Goal: Task Accomplishment & Management: Use online tool/utility

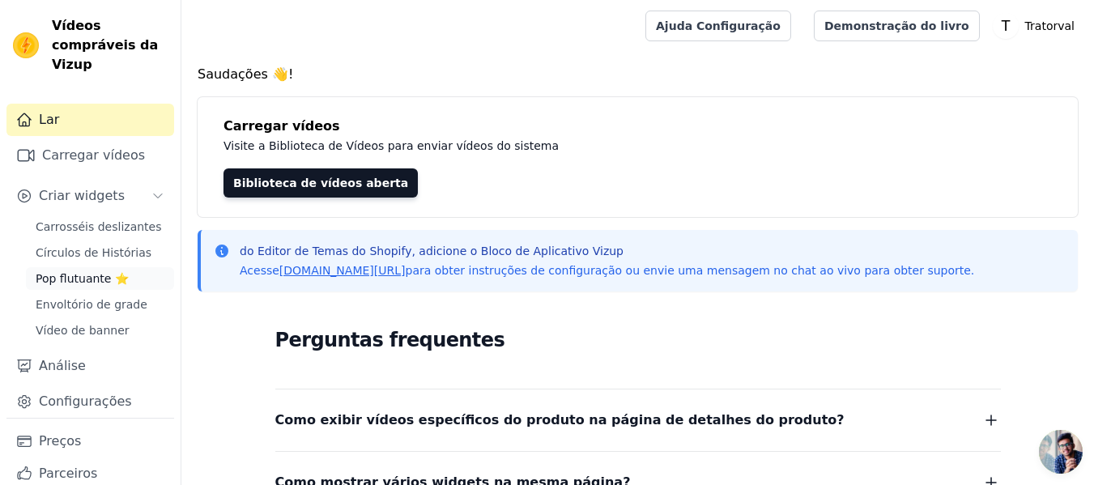
click at [80, 276] on font "Pop flutuante ⭐" at bounding box center [82, 278] width 93 height 13
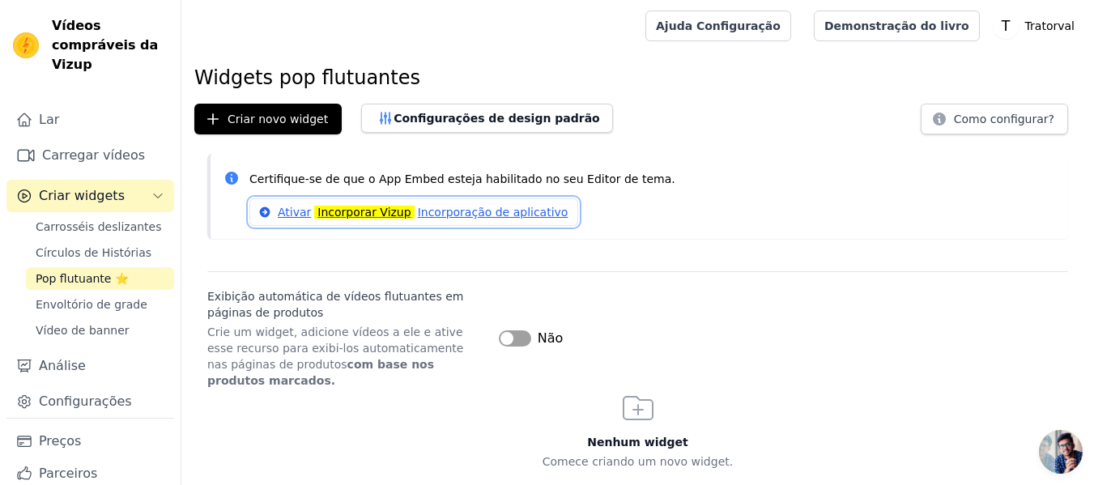
click at [376, 213] on font "Incorporar Vizup" at bounding box center [363, 212] width 93 height 13
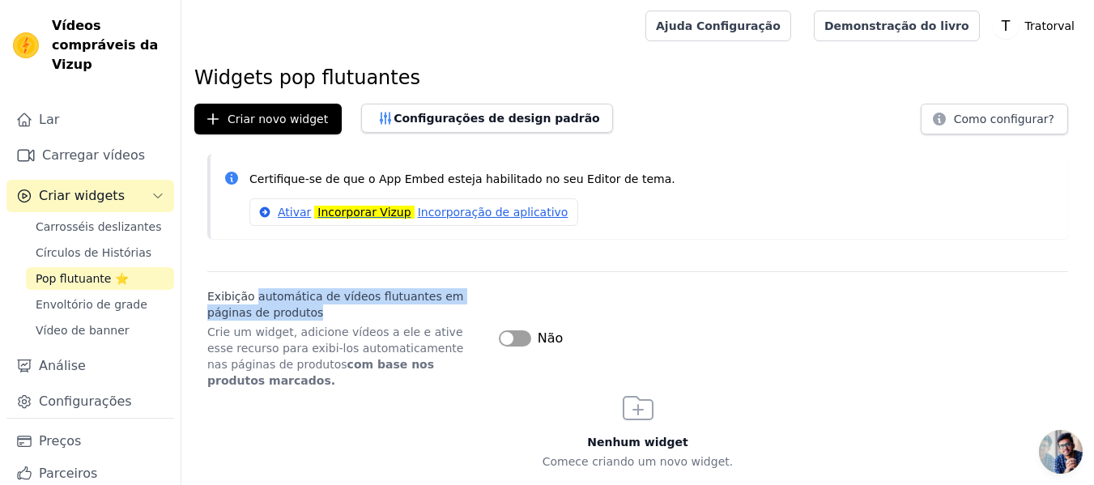
drag, startPoint x: 253, startPoint y: 288, endPoint x: 385, endPoint y: 307, distance: 132.5
click at [385, 307] on label "Exibição automática de vídeos flutuantes em páginas de produtos" at bounding box center [346, 304] width 278 height 32
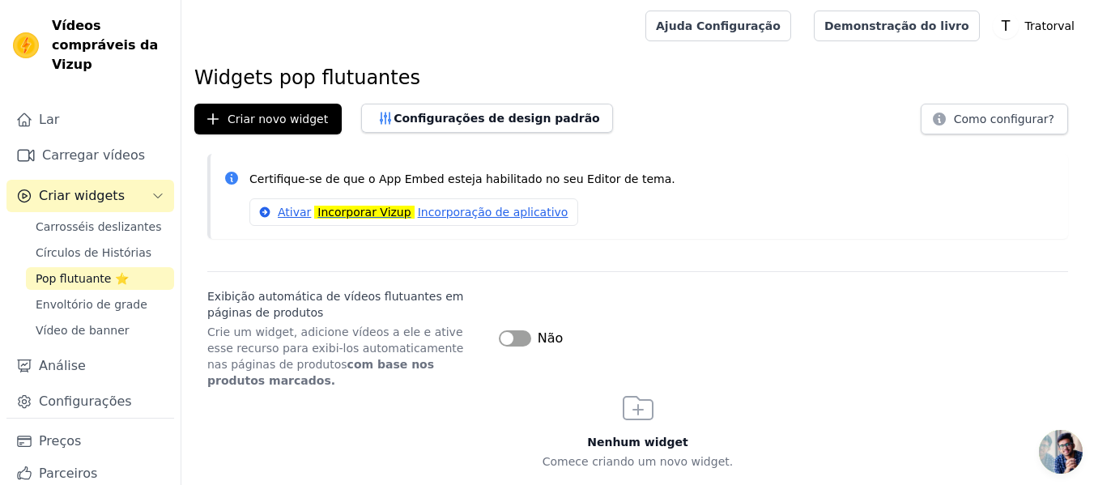
click at [504, 329] on div "Não" at bounding box center [531, 338] width 65 height 19
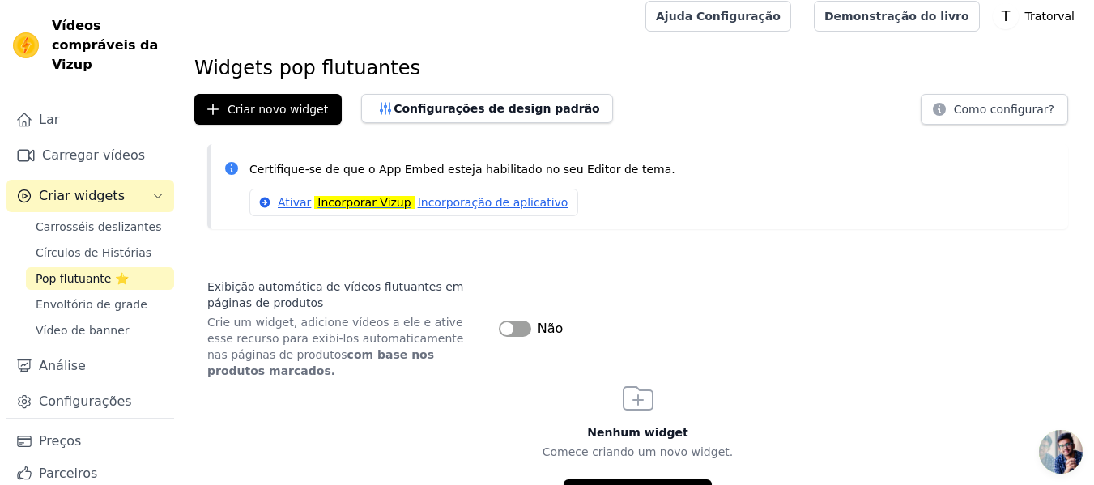
scroll to position [19, 0]
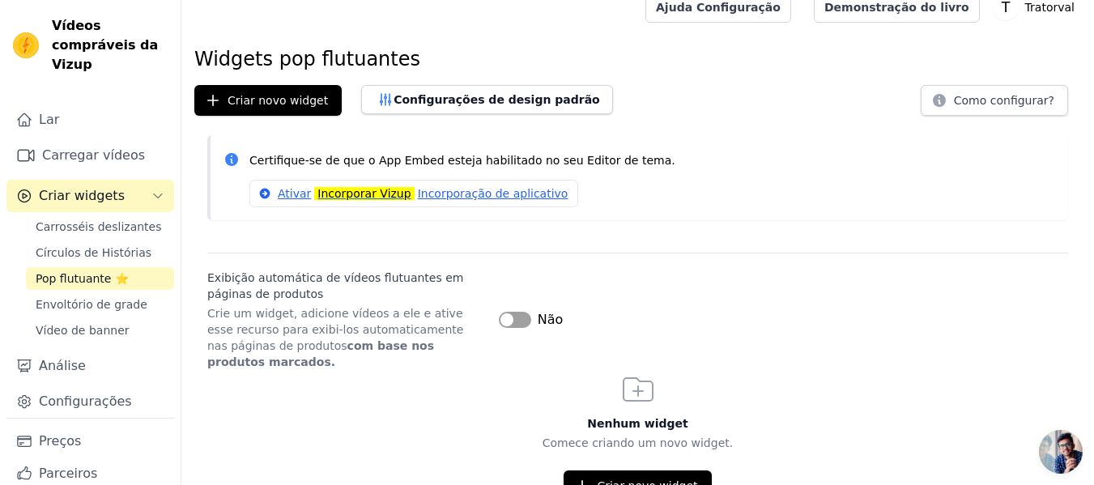
click at [510, 313] on button "Rótulo" at bounding box center [515, 320] width 32 height 16
click at [645, 479] on font "Criar novo widget" at bounding box center [647, 485] width 100 height 13
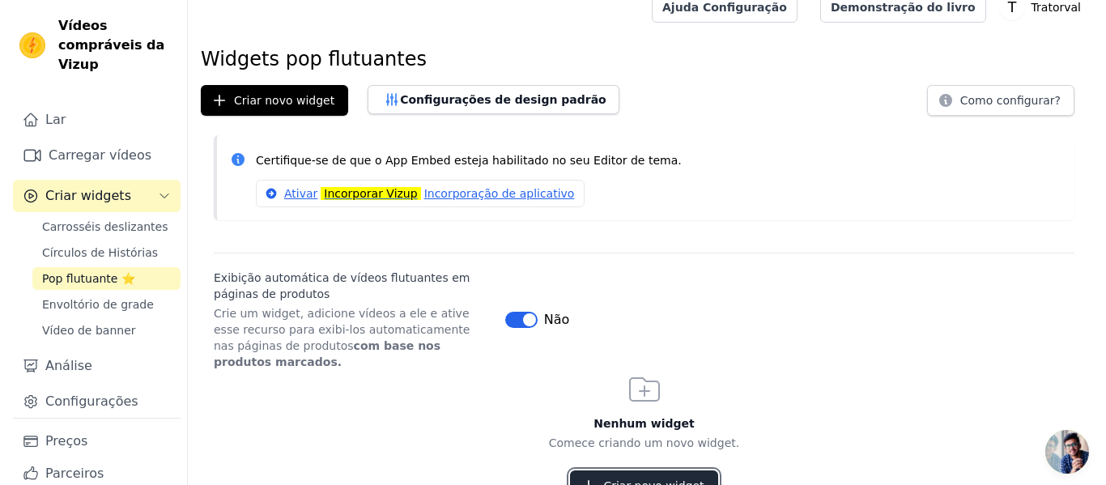
scroll to position [0, 0]
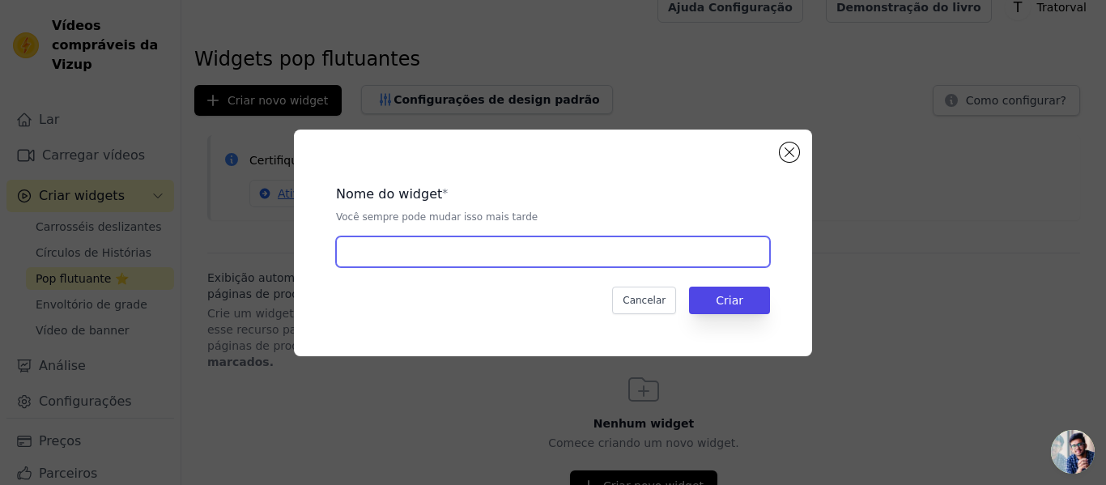
click at [478, 260] on input "text" at bounding box center [553, 251] width 434 height 31
type input "P"
type input "Produto"
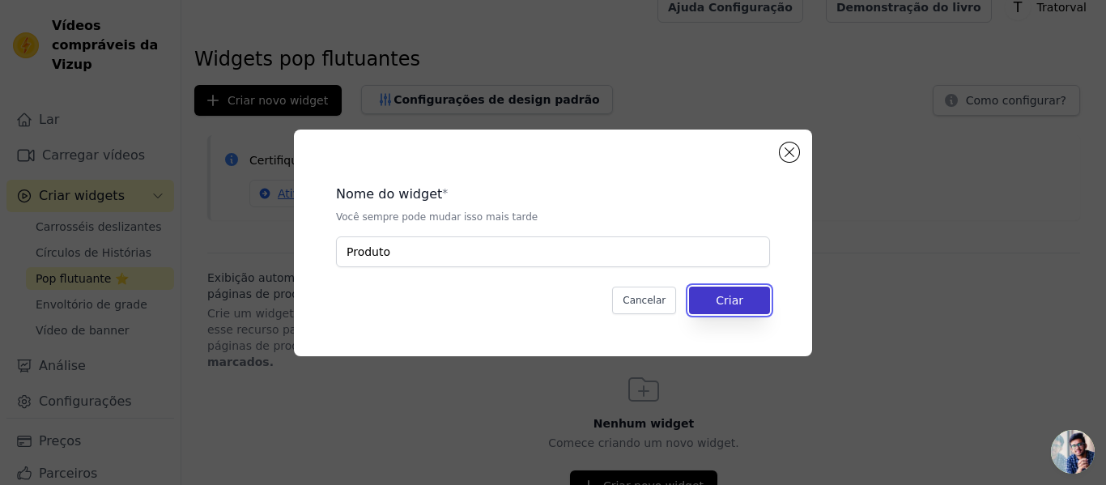
click at [733, 290] on button "Criar" at bounding box center [729, 301] width 81 height 28
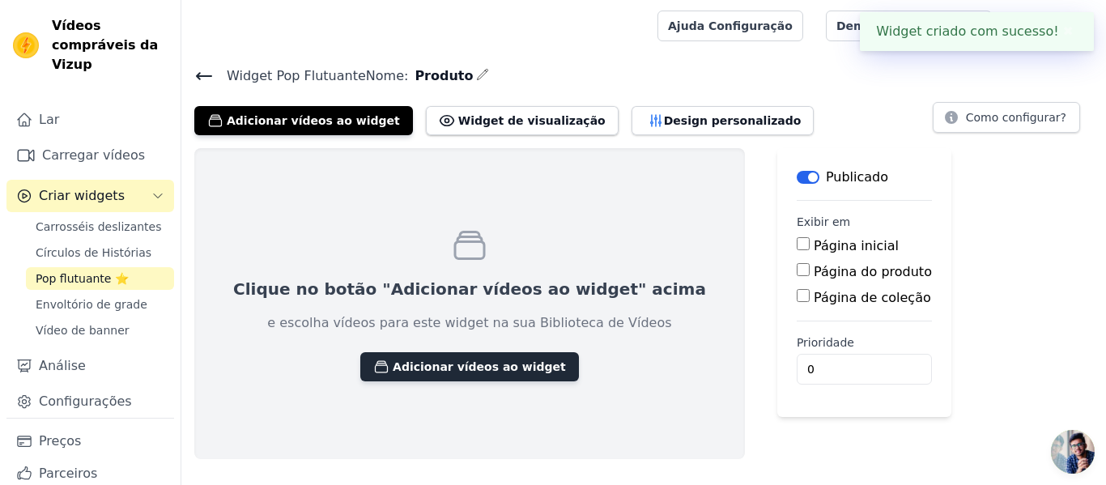
click at [449, 360] on font "Adicionar vídeos ao widget" at bounding box center [479, 366] width 173 height 13
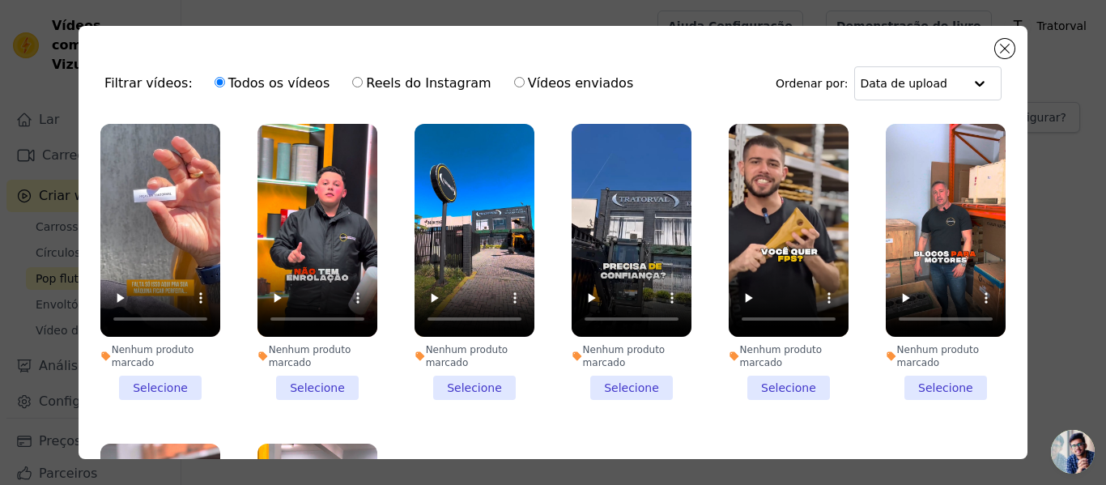
click at [513, 83] on label "Vídeos enviados" at bounding box center [573, 83] width 121 height 21
click at [514, 83] on input "Vídeos enviados" at bounding box center [519, 82] width 11 height 11
radio input "true"
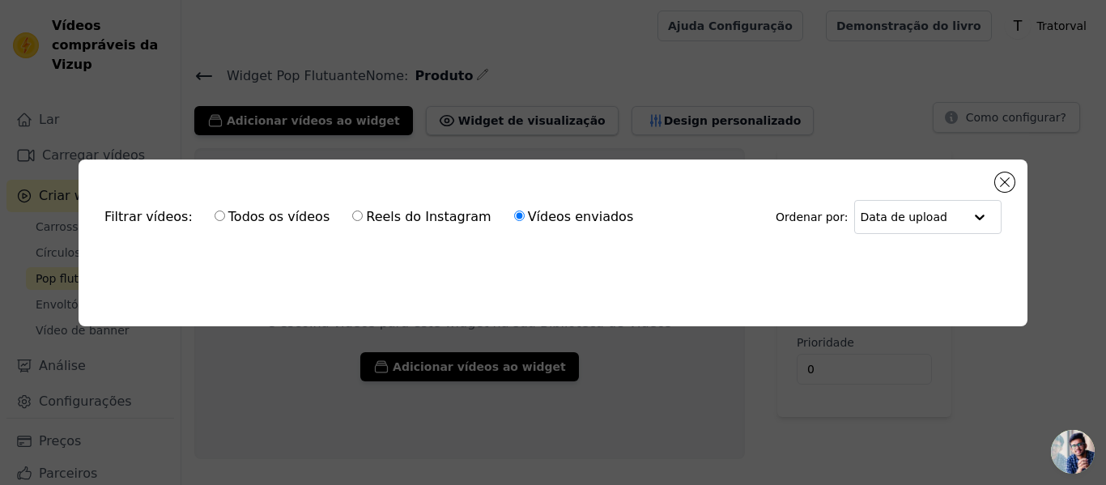
click at [127, 215] on font "Filtrar vídeos:" at bounding box center [148, 216] width 88 height 15
click at [248, 209] on font "Todos os vídeos" at bounding box center [278, 216] width 101 height 15
click at [225, 210] on input "Todos os vídeos" at bounding box center [220, 215] width 11 height 11
radio input "true"
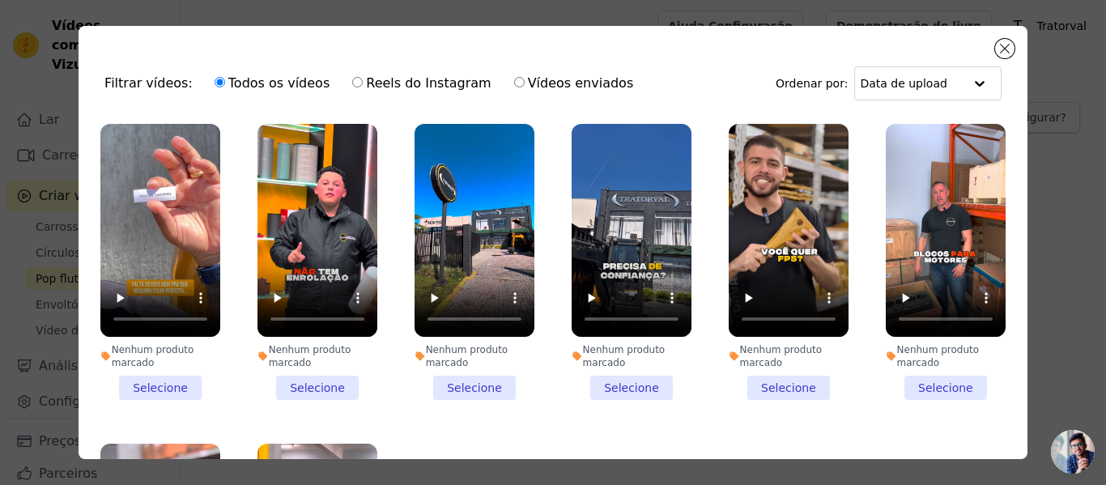
click at [792, 385] on li "Nenhum produto marcado Selecione" at bounding box center [789, 262] width 120 height 276
click at [0, 0] on input "Nenhum produto marcado Selecione" at bounding box center [0, 0] width 0 height 0
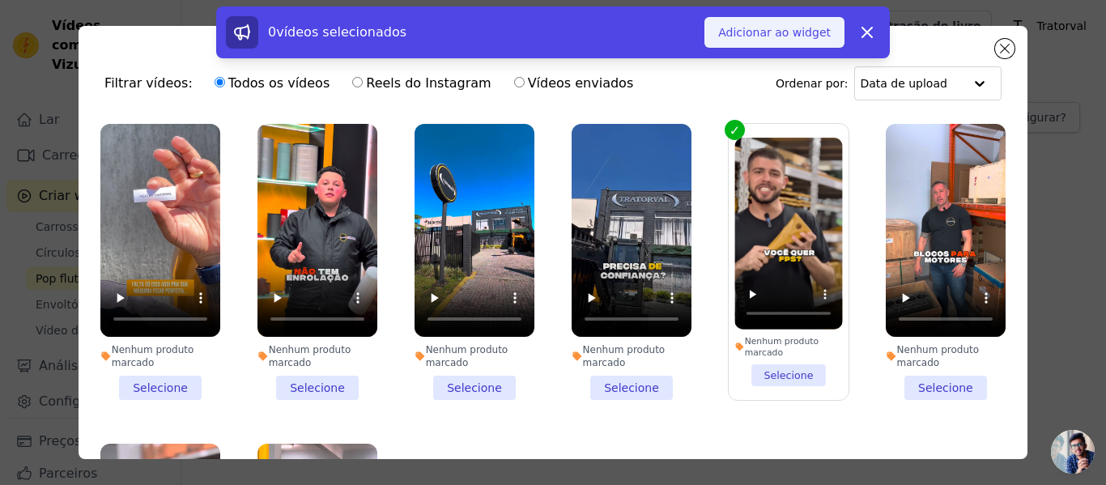
click at [800, 34] on font "Adicionar ao widget" at bounding box center [774, 32] width 113 height 13
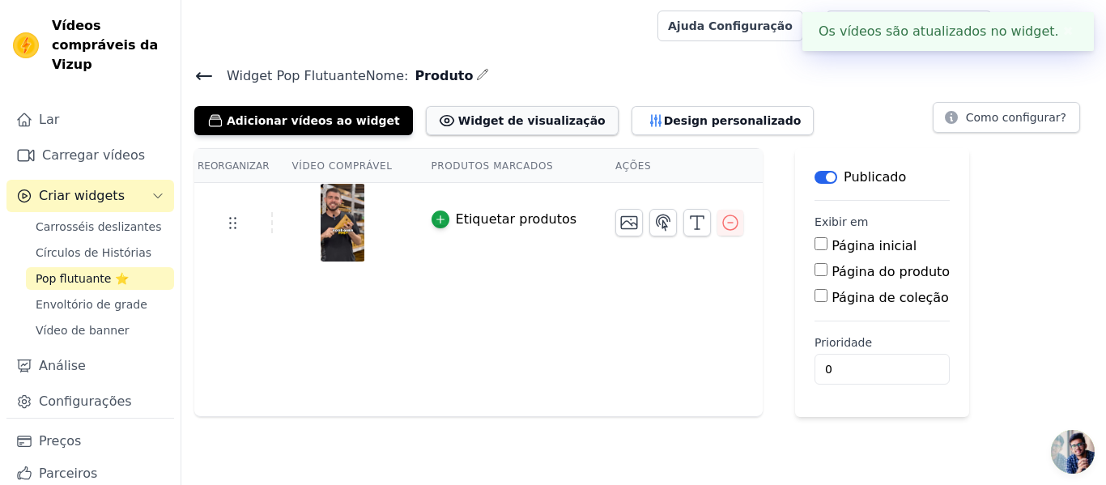
click at [508, 123] on font "Widget de visualização" at bounding box center [531, 120] width 147 height 13
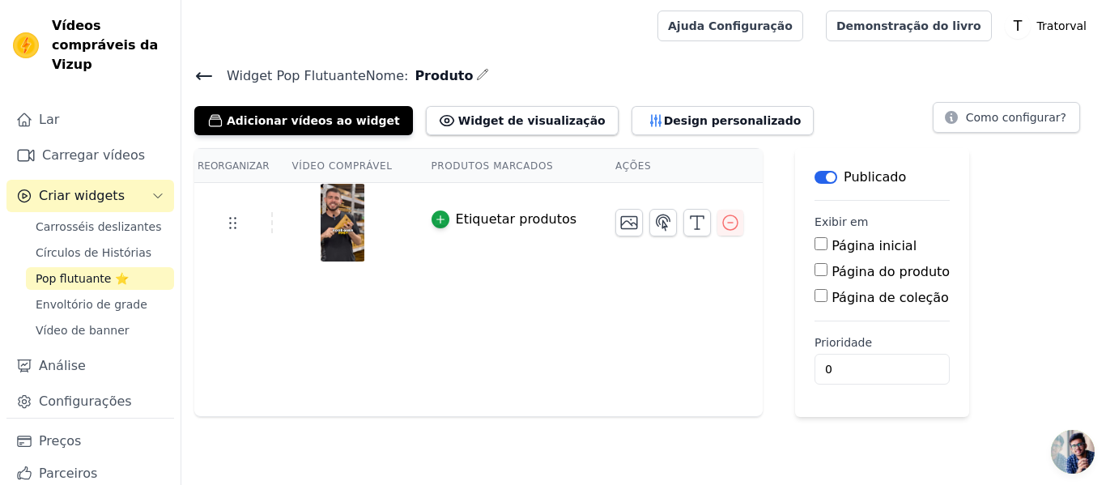
click at [476, 68] on icon "button" at bounding box center [482, 74] width 13 height 13
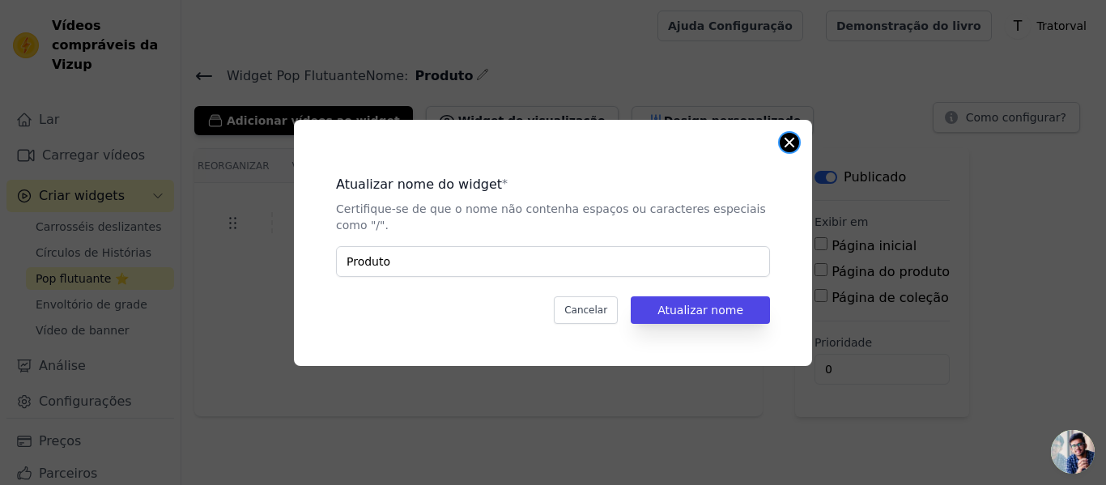
click at [789, 146] on button "Fechar modal" at bounding box center [789, 142] width 19 height 19
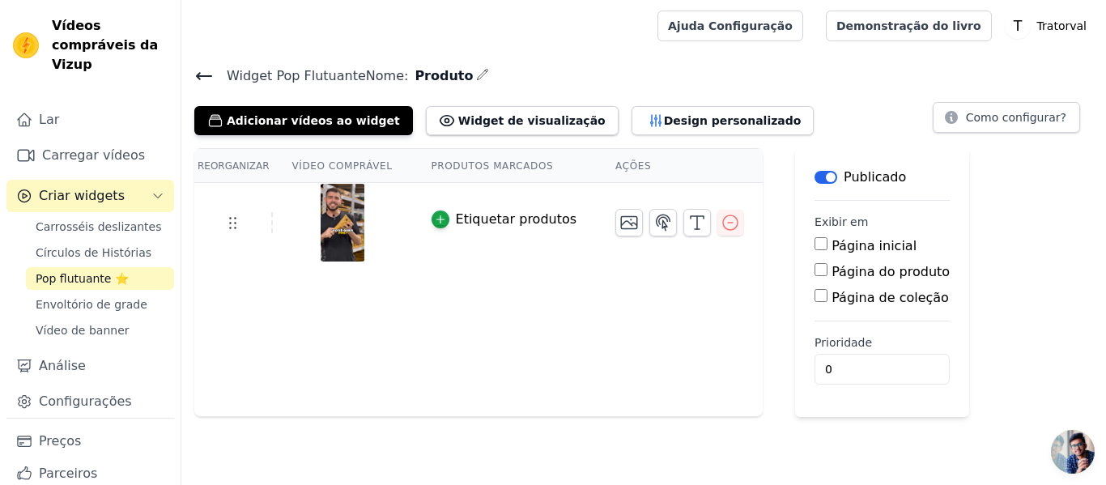
click at [492, 321] on div "Reorganizar Vídeo comprável Produtos marcados Ações Etiquetar produtos" at bounding box center [478, 282] width 568 height 269
click at [181, 63] on main "Widget Pop Flutuante Nome: Produto Adicionar vídeos ao widget Widget de visuali…" at bounding box center [643, 234] width 925 height 365
click at [202, 68] on icon at bounding box center [203, 75] width 19 height 19
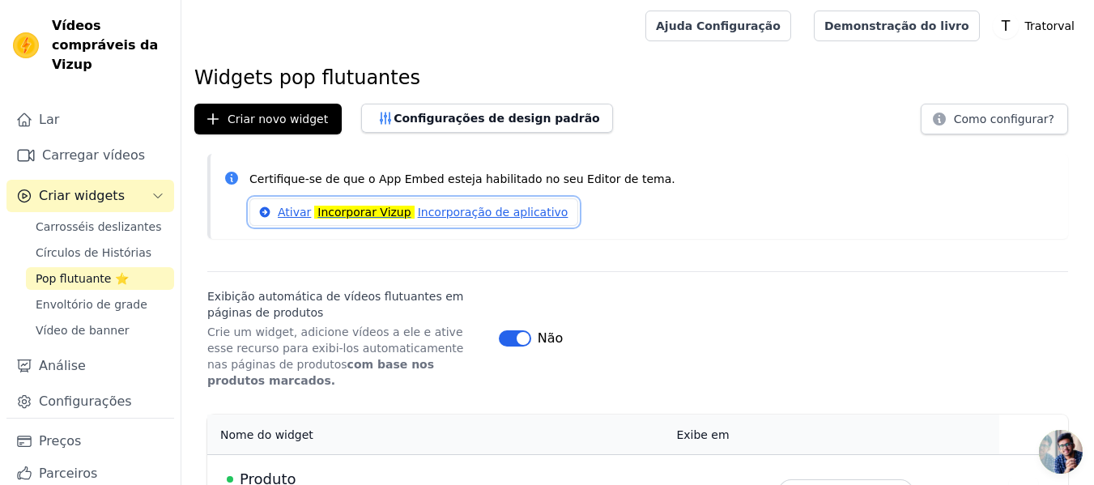
click at [385, 210] on font "Incorporar Vizup" at bounding box center [363, 212] width 93 height 13
click at [468, 112] on font "Configurações de design padrão" at bounding box center [496, 118] width 206 height 13
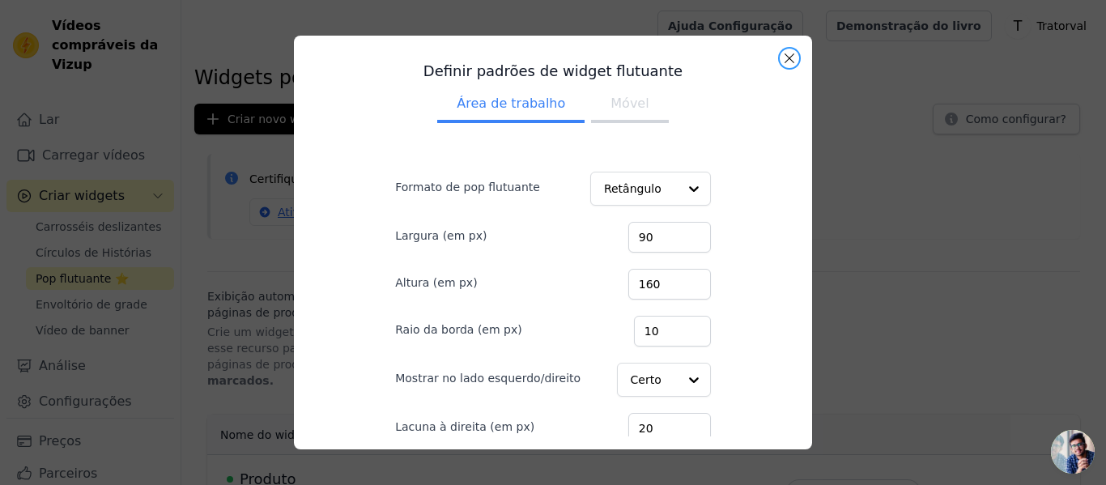
click at [792, 56] on button "Fechar modal" at bounding box center [789, 58] width 19 height 19
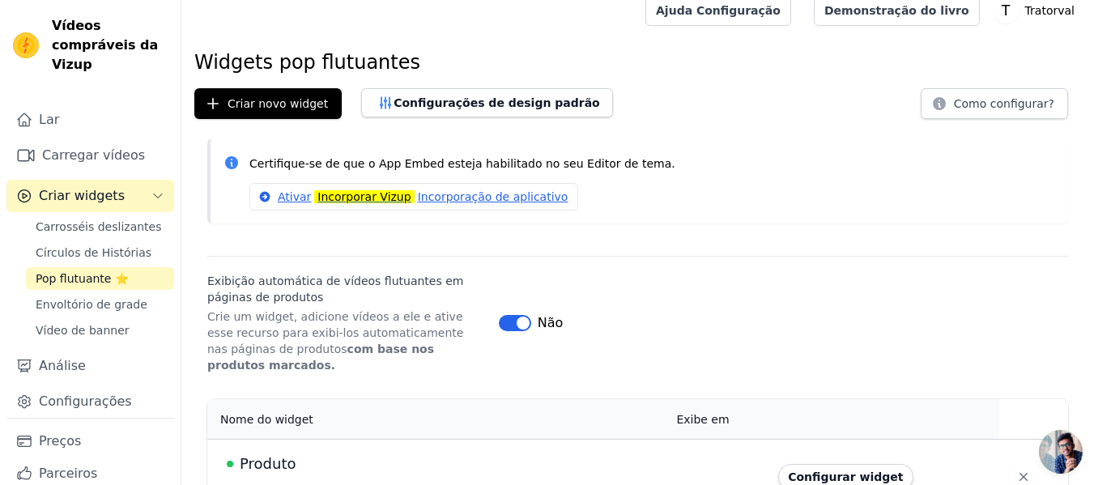
scroll to position [36, 0]
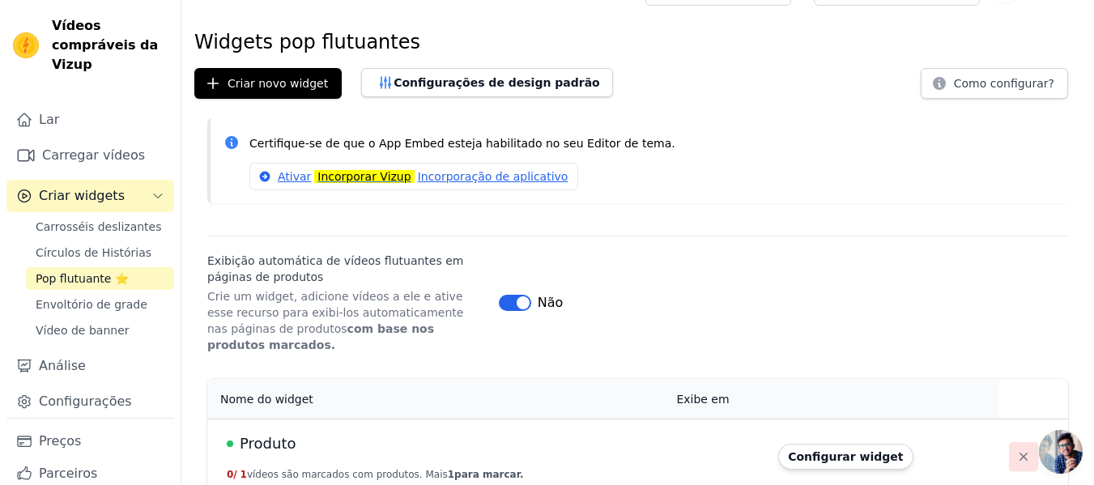
click at [1019, 453] on icon "button" at bounding box center [1023, 457] width 8 height 8
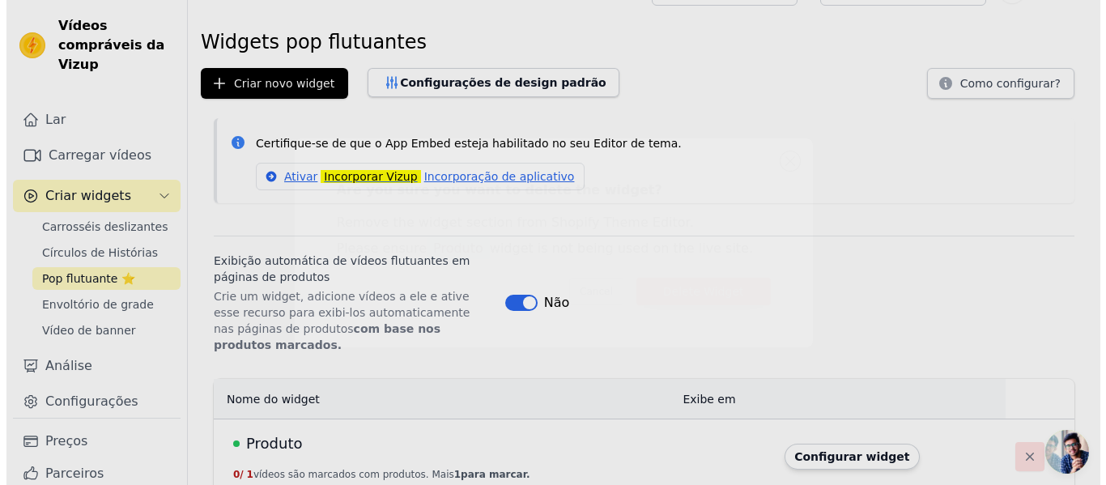
scroll to position [0, 0]
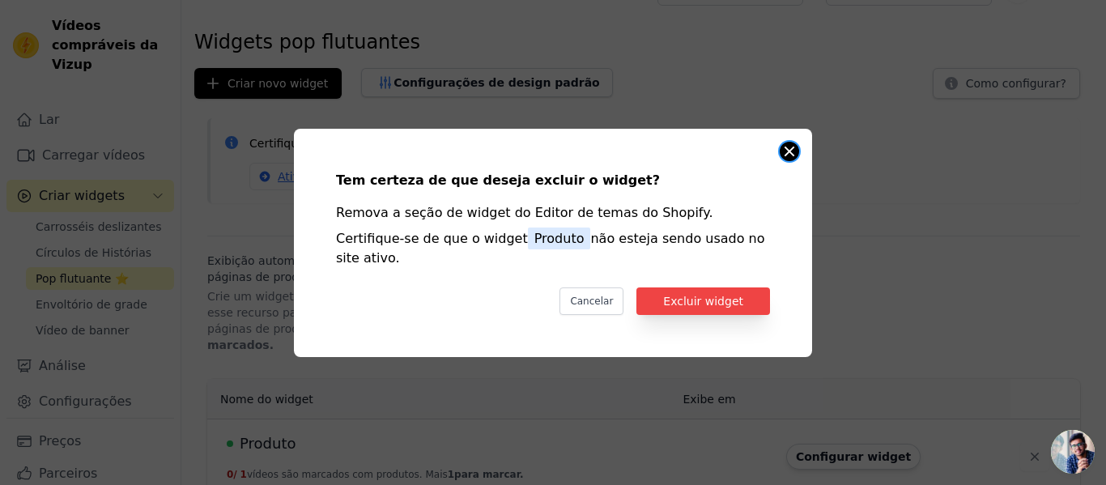
click at [790, 145] on button "Fechar modal" at bounding box center [789, 151] width 19 height 19
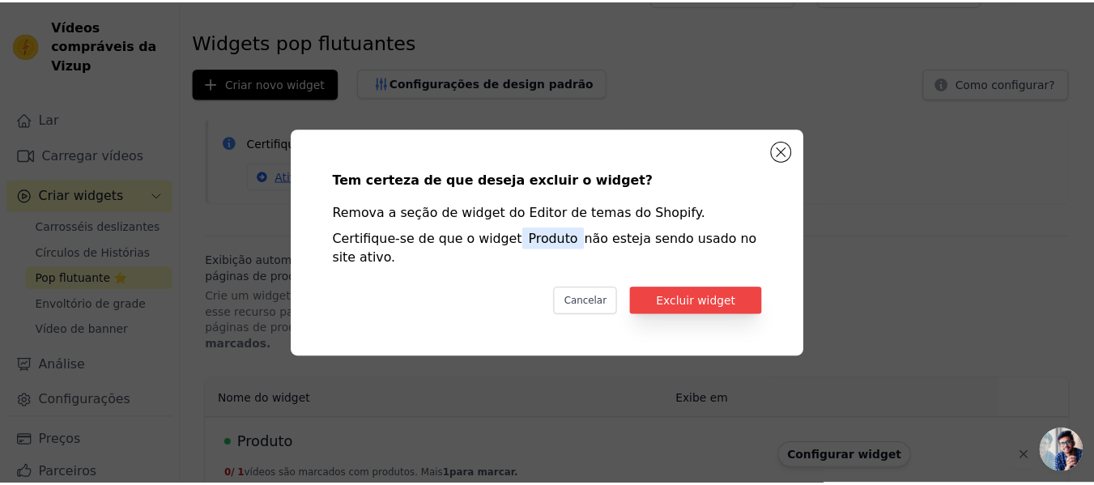
scroll to position [36, 0]
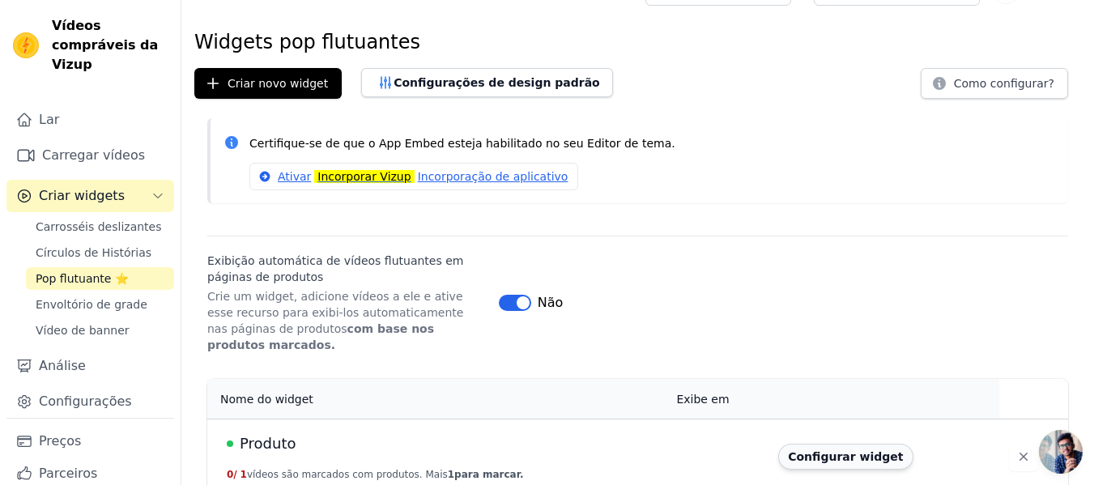
click at [830, 450] on font "Configurar widget" at bounding box center [845, 456] width 115 height 13
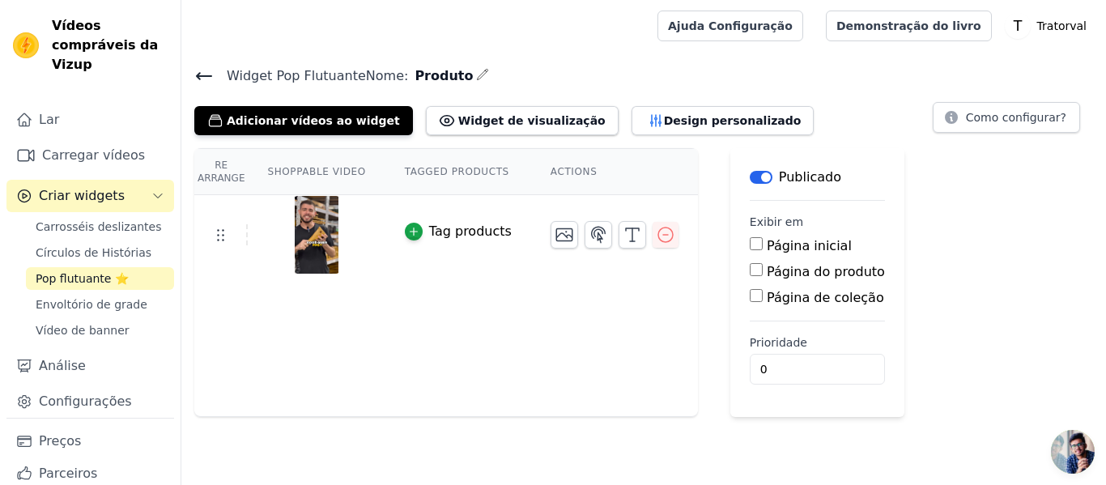
click at [478, 136] on div "Widget Pop Flutuante Nome: Produto Adicionar vídeos ao widget Widget de visuali…" at bounding box center [643, 241] width 925 height 352
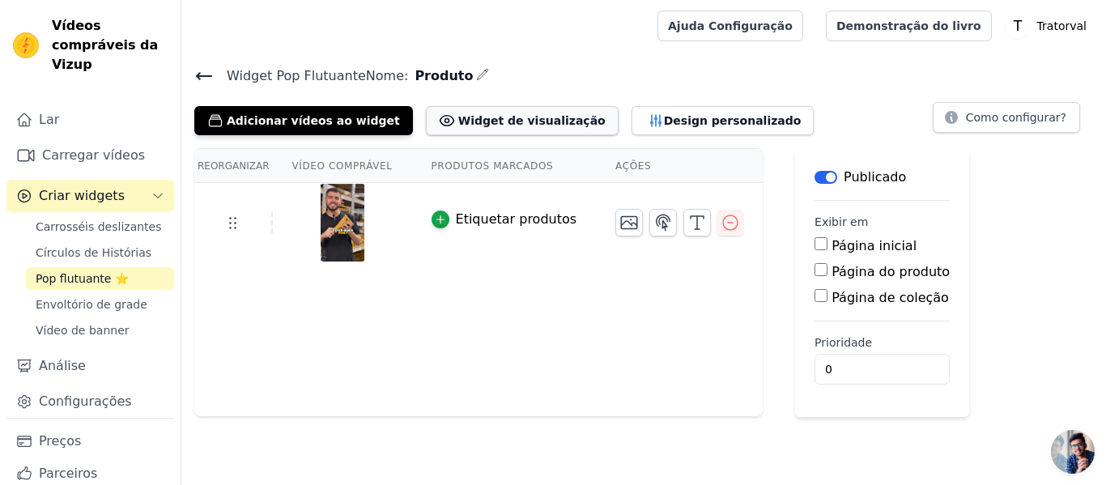
click at [479, 119] on font "Widget de visualização" at bounding box center [531, 120] width 147 height 13
